Goal: Information Seeking & Learning: Learn about a topic

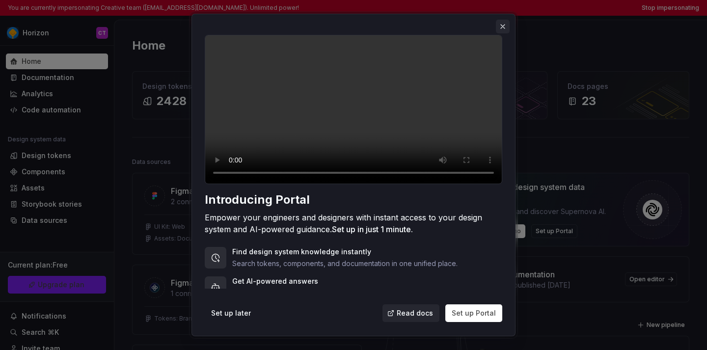
click at [505, 26] on button "button" at bounding box center [503, 27] width 14 height 14
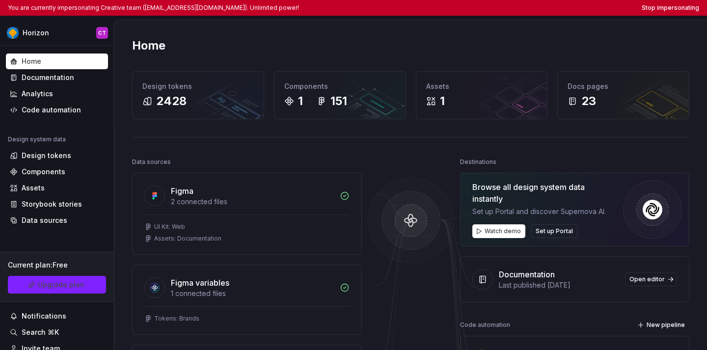
click at [667, 1] on div "You are currently impersonating Creative team (creative@busbud.com). Unlimited …" at bounding box center [353, 8] width 707 height 16
click at [667, 2] on div "You are currently impersonating Creative team (creative@busbud.com). Unlimited …" at bounding box center [353, 8] width 707 height 16
click at [667, 3] on div "You are currently impersonating Creative team (creative@busbud.com). Unlimited …" at bounding box center [353, 8] width 707 height 16
click at [667, 8] on button "Stop impersonating" at bounding box center [669, 8] width 57 height 8
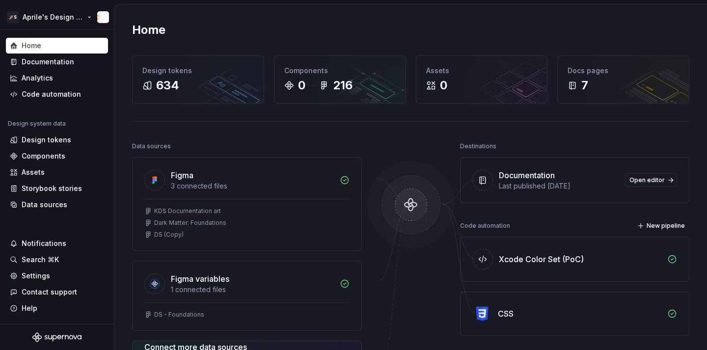
click at [60, 16] on html "🚀S Aprile's Design System Home Documentation Analytics Code automation Design s…" at bounding box center [353, 175] width 707 height 350
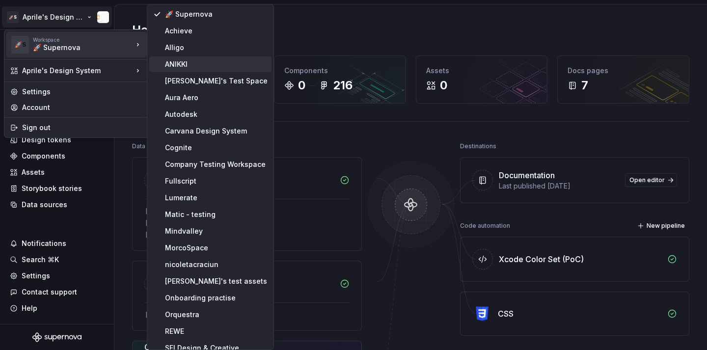
click at [191, 66] on div "ANIKKI" at bounding box center [216, 64] width 103 height 10
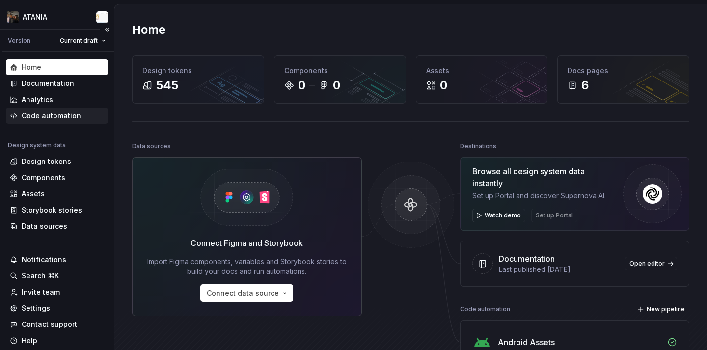
click at [55, 123] on div "Code automation" at bounding box center [57, 116] width 102 height 16
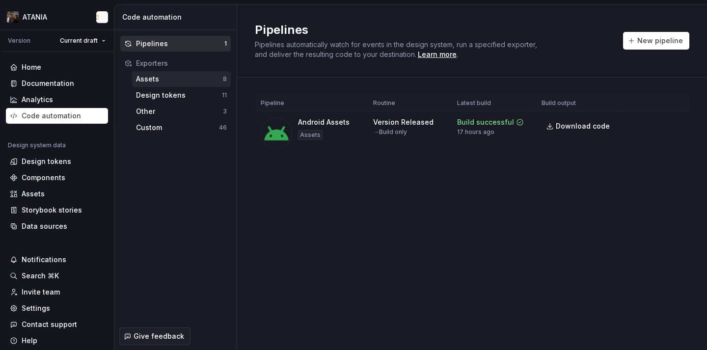
click at [160, 83] on div "Assets" at bounding box center [179, 79] width 87 height 10
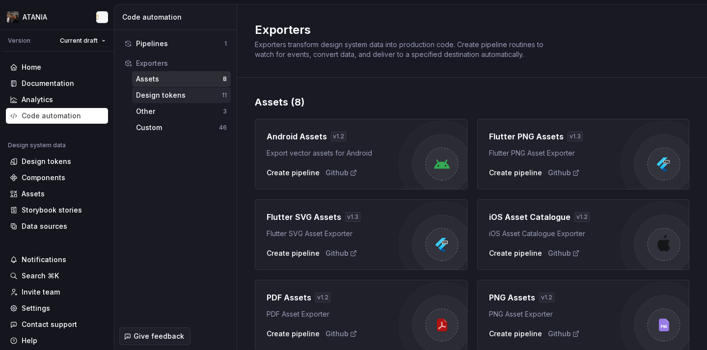
click at [192, 101] on div "Design tokens 11" at bounding box center [181, 95] width 99 height 16
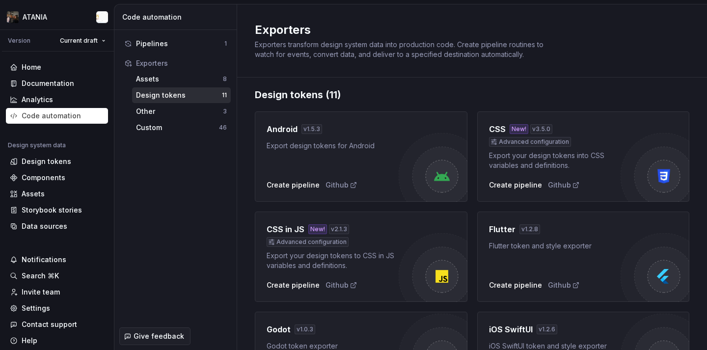
scroll to position [12, 0]
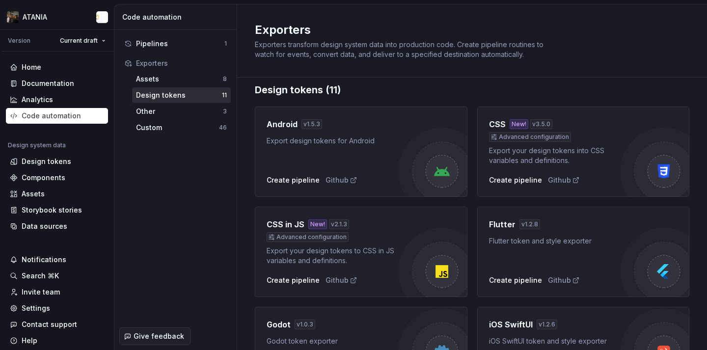
click at [337, 185] on div "Android v 1.5.3 Export design tokens for Android Create pipeline Github" at bounding box center [361, 152] width 213 height 90
click at [331, 176] on div "Github" at bounding box center [341, 180] width 32 height 10
